Goal: Task Accomplishment & Management: Use online tool/utility

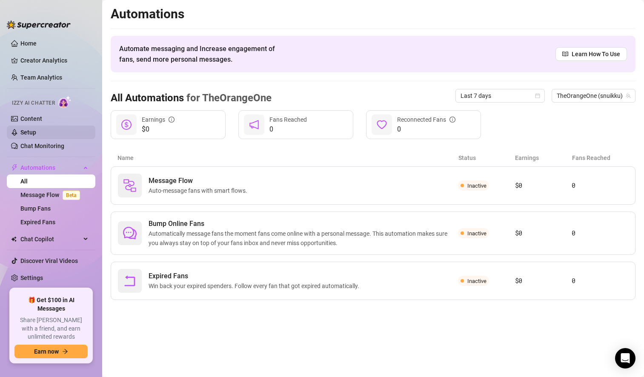
click at [36, 133] on link "Setup" at bounding box center [28, 132] width 16 height 7
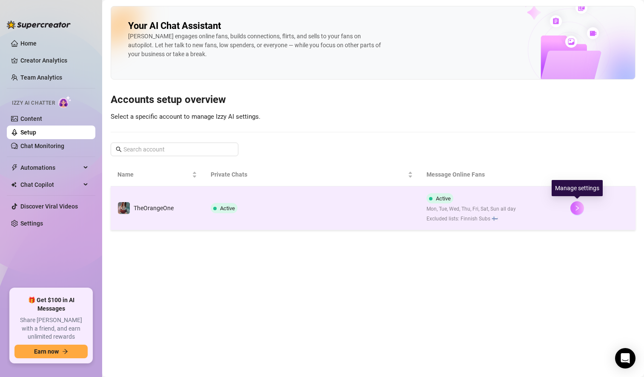
click at [577, 207] on icon "right" at bounding box center [577, 208] width 6 height 6
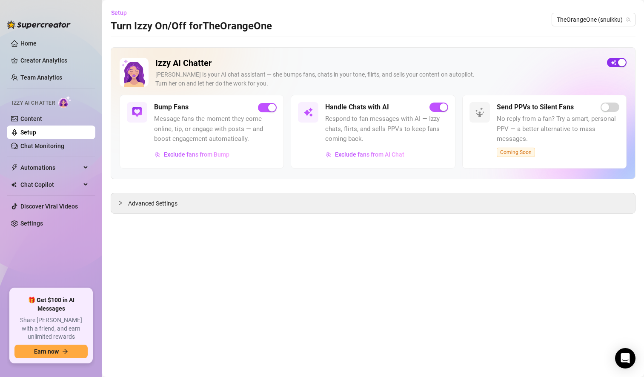
click at [617, 63] on span "button" at bounding box center [617, 62] width 20 height 9
click at [55, 168] on span "Automations" at bounding box center [50, 168] width 60 height 14
